Goal: Navigation & Orientation: Find specific page/section

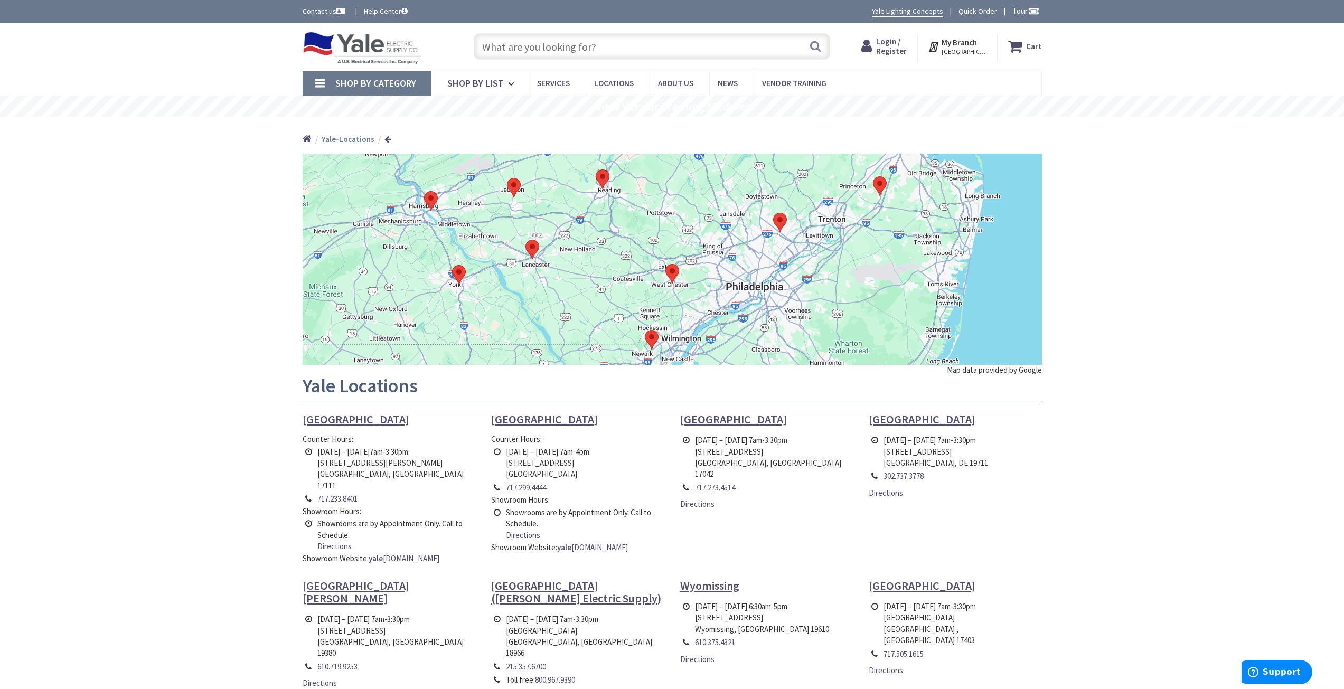
drag, startPoint x: 1063, startPoint y: 367, endPoint x: 924, endPoint y: 405, distance: 144.7
click at [1063, 367] on main "Map data provided by Google Yale Locations Harrisburg Counter Hours: Monday – F…" at bounding box center [672, 519] width 792 height 730
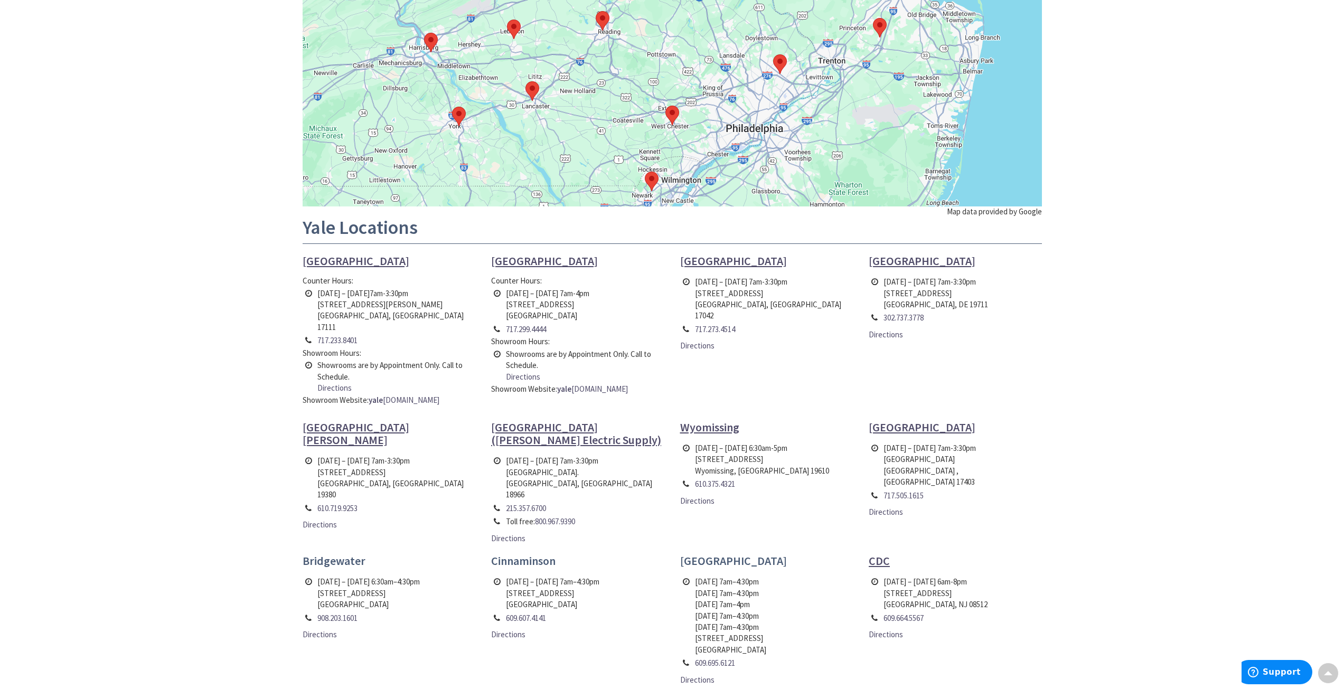
scroll to position [211, 0]
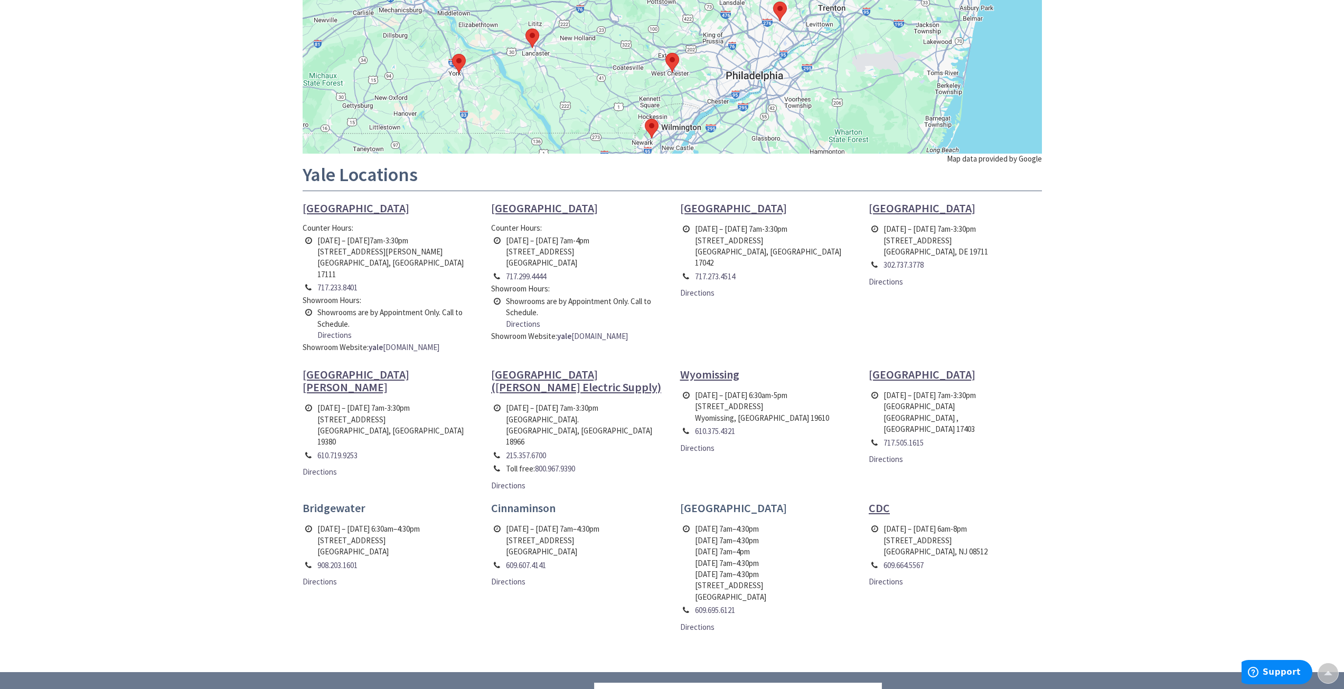
click at [540, 369] on h4 "Cinnaminson" at bounding box center [577, 508] width 173 height 13
copy h4 "Cinnaminson"
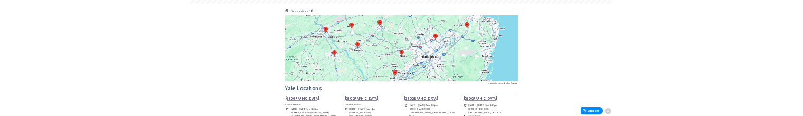
scroll to position [0, 0]
